Goal: Task Accomplishment & Management: Manage account settings

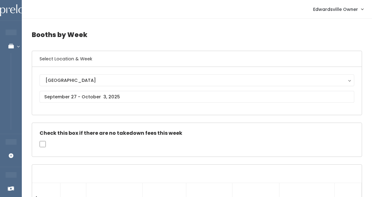
click at [81, 87] on div "Edwardsville Edwardsville" at bounding box center [197, 90] width 314 height 33
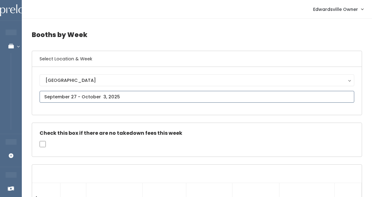
click at [78, 98] on input "text" at bounding box center [197, 97] width 314 height 12
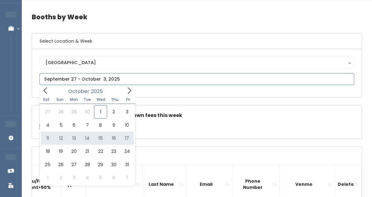
scroll to position [18, 0]
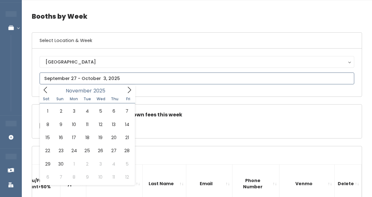
click at [126, 90] on icon at bounding box center [129, 90] width 7 height 7
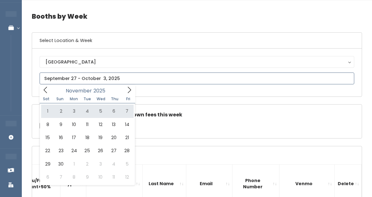
click at [49, 90] on span at bounding box center [46, 90] width 12 height 10
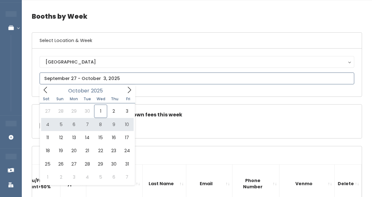
type input "October 4 to October 10"
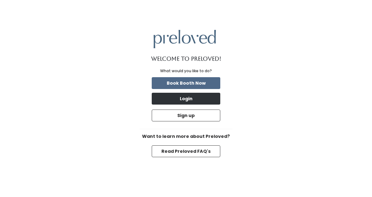
click at [189, 95] on button "Login" at bounding box center [186, 99] width 68 height 12
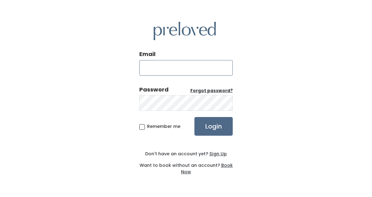
type input "[EMAIL_ADDRESS][DOMAIN_NAME]"
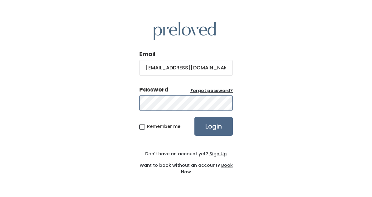
click at [213, 126] on input "Login" at bounding box center [213, 126] width 38 height 19
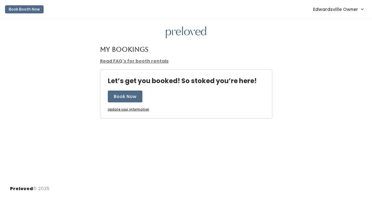
click at [319, 12] on span "Edwardsville Owner" at bounding box center [335, 9] width 45 height 7
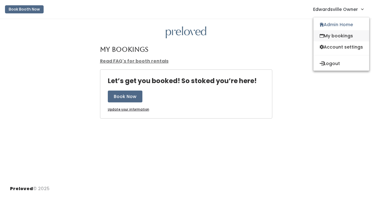
click at [324, 32] on link "My bookings" at bounding box center [341, 35] width 56 height 11
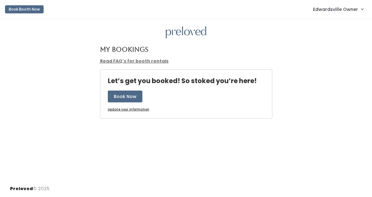
click at [326, 12] on span "Edwardsville Owner" at bounding box center [335, 9] width 45 height 7
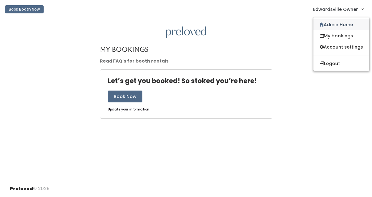
click at [324, 27] on link "Admin Home" at bounding box center [341, 24] width 56 height 11
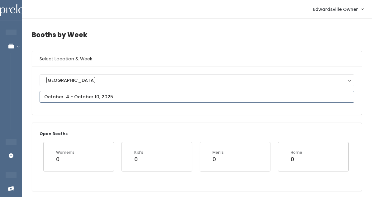
click at [134, 92] on input "text" at bounding box center [197, 97] width 314 height 12
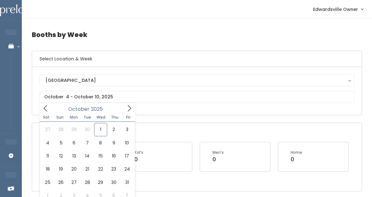
click at [130, 114] on div "Sat Sun Mon Tue Wed Thu Fri" at bounding box center [88, 117] width 96 height 9
click at [129, 110] on icon at bounding box center [129, 108] width 7 height 7
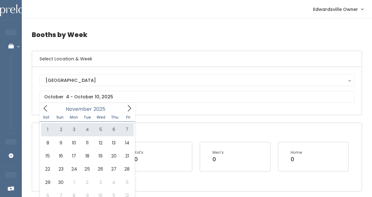
click at [43, 107] on icon at bounding box center [45, 108] width 7 height 7
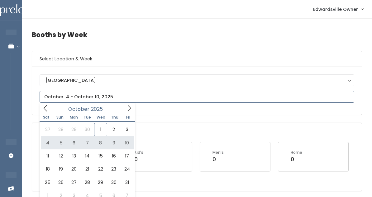
type input "October 4 to October 10"
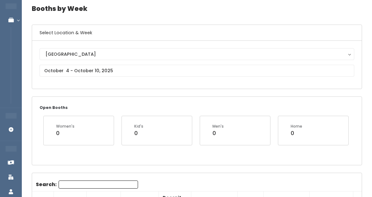
scroll to position [26, 0]
